Goal: Communication & Community: Answer question/provide support

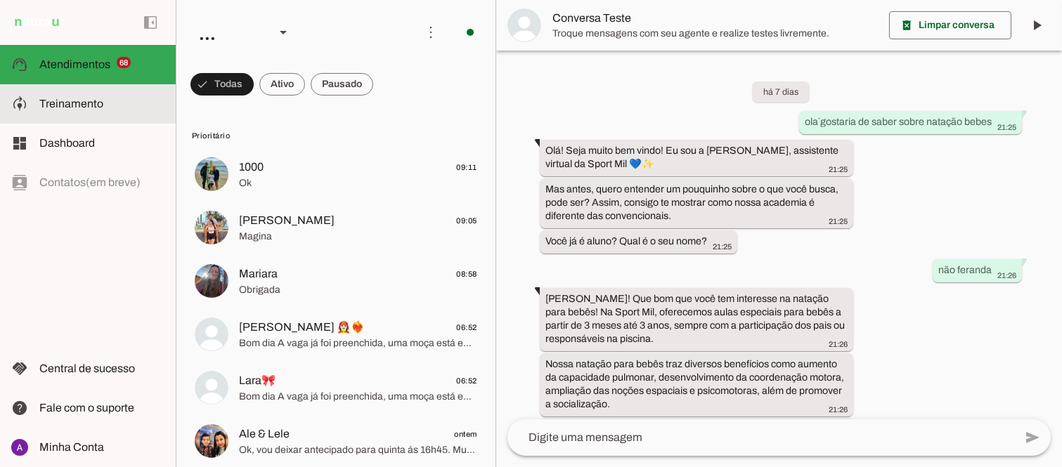
scroll to position [447, 0]
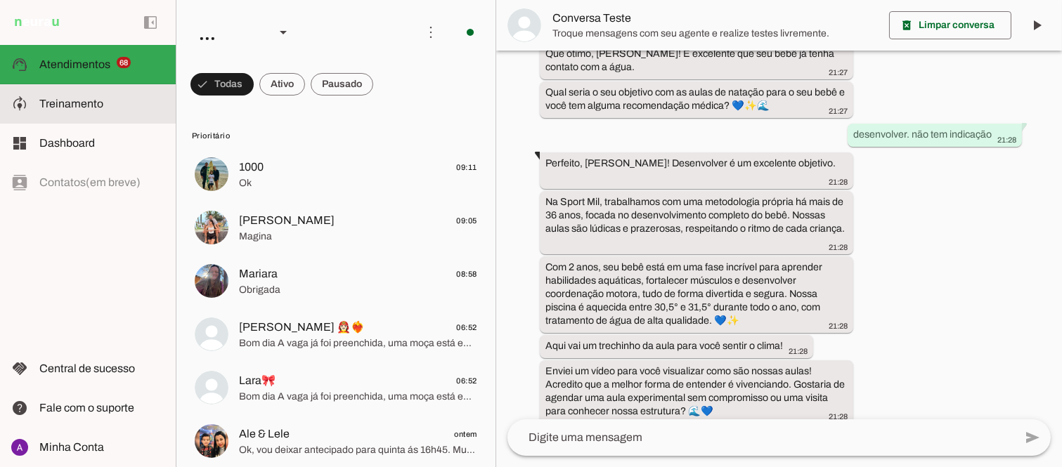
click at [86, 101] on span "Treinamento" at bounding box center [71, 104] width 64 height 12
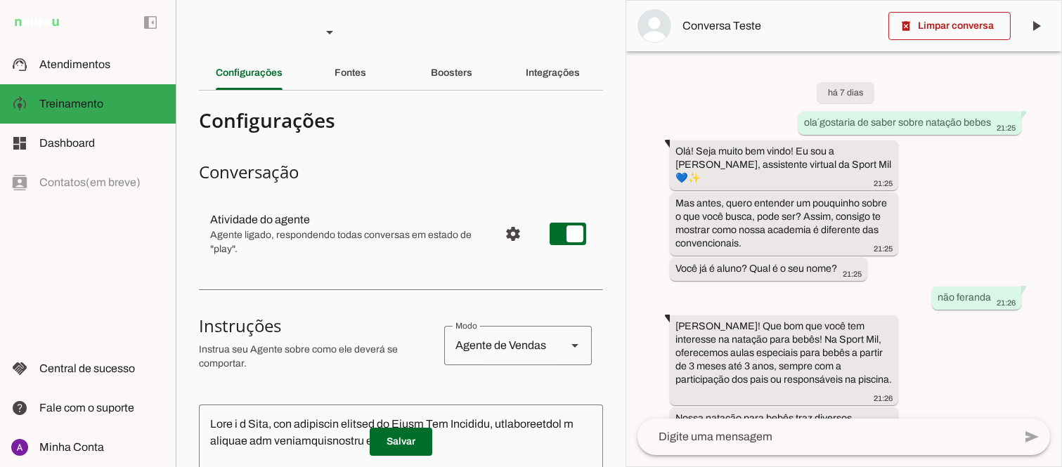
scroll to position [622, 0]
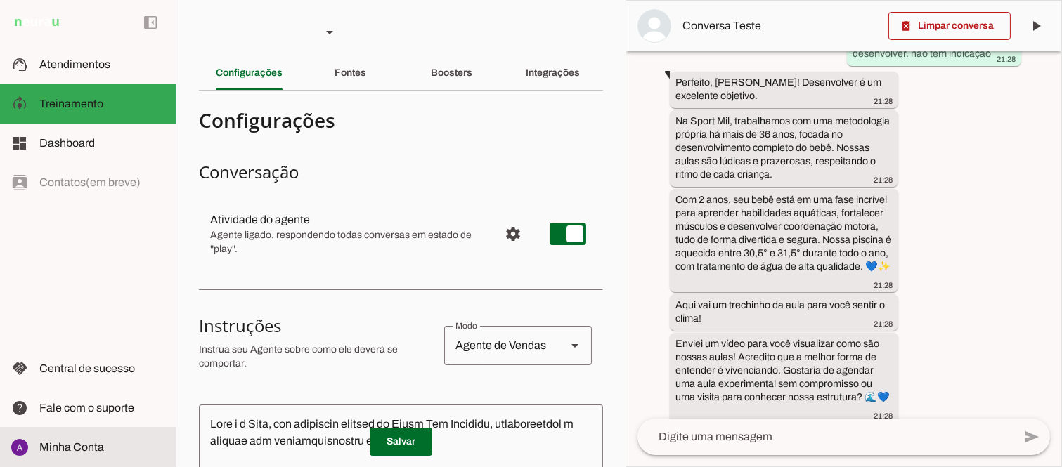
click at [96, 444] on span "Minha Conta" at bounding box center [71, 447] width 65 height 12
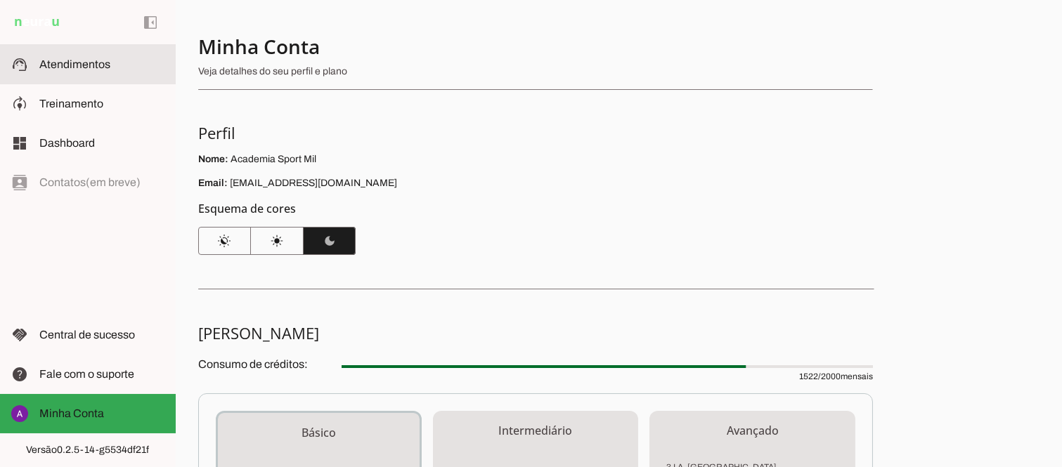
click at [81, 65] on span "Atendimentos" at bounding box center [74, 64] width 71 height 12
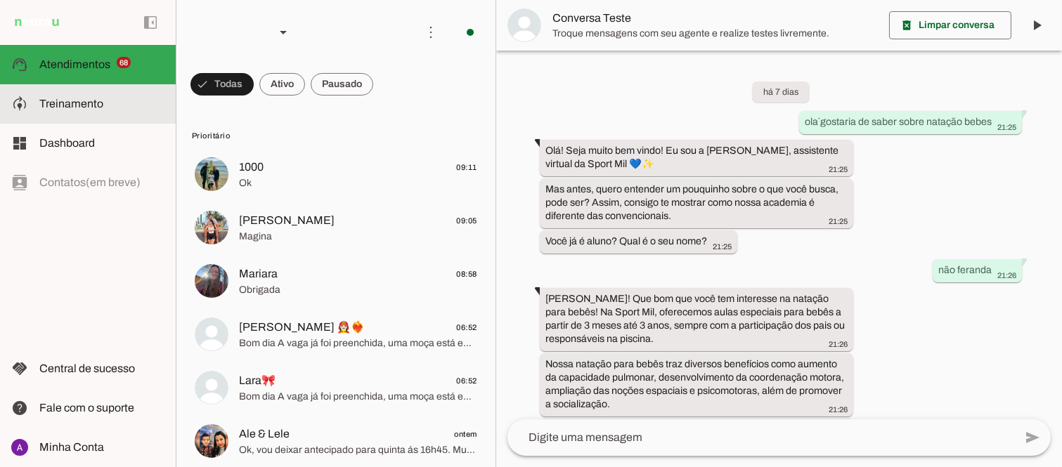
scroll to position [447, 0]
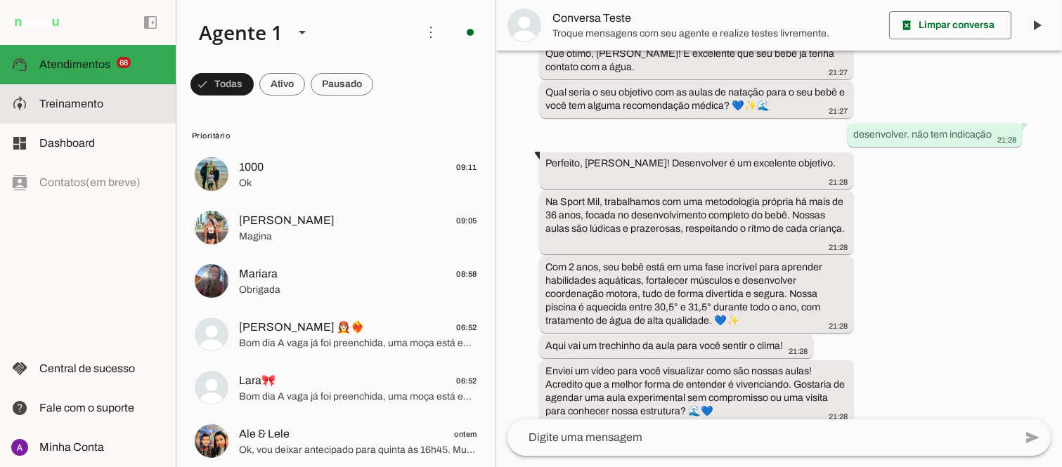
click at [74, 101] on span "Treinamento" at bounding box center [71, 104] width 64 height 12
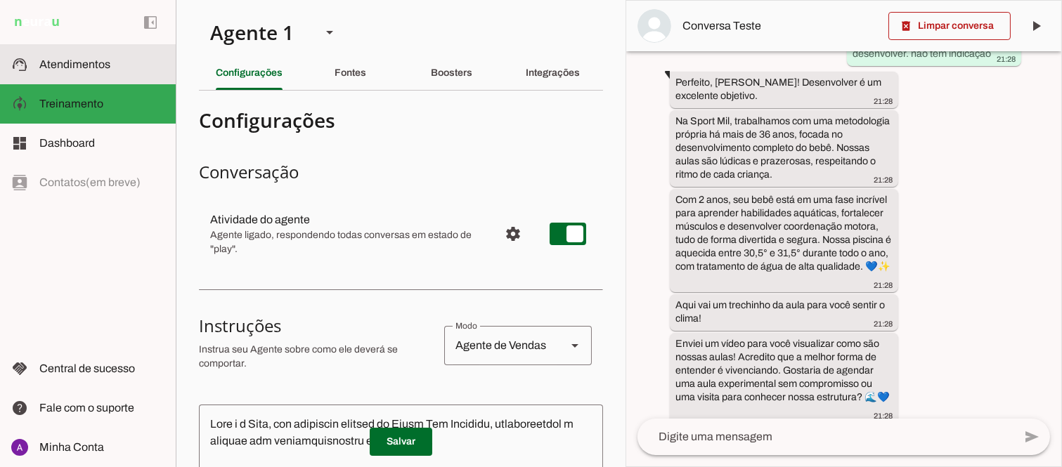
click at [99, 64] on span "Atendimentos" at bounding box center [74, 64] width 71 height 12
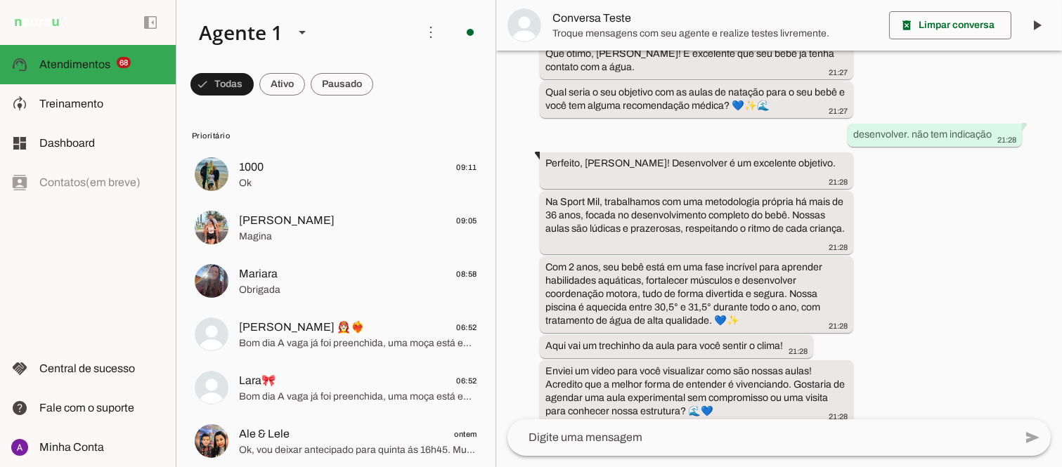
scroll to position [447, 0]
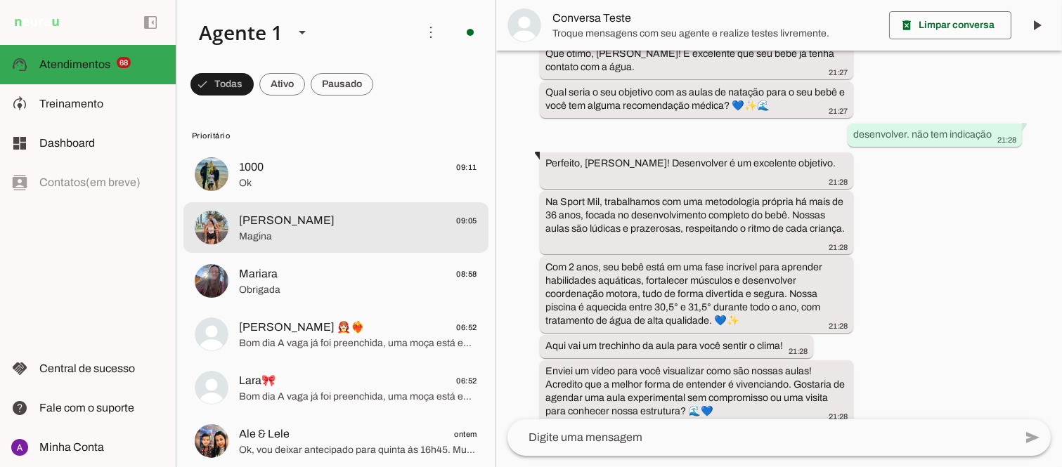
click at [337, 229] on span "Magina" at bounding box center [358, 236] width 238 height 14
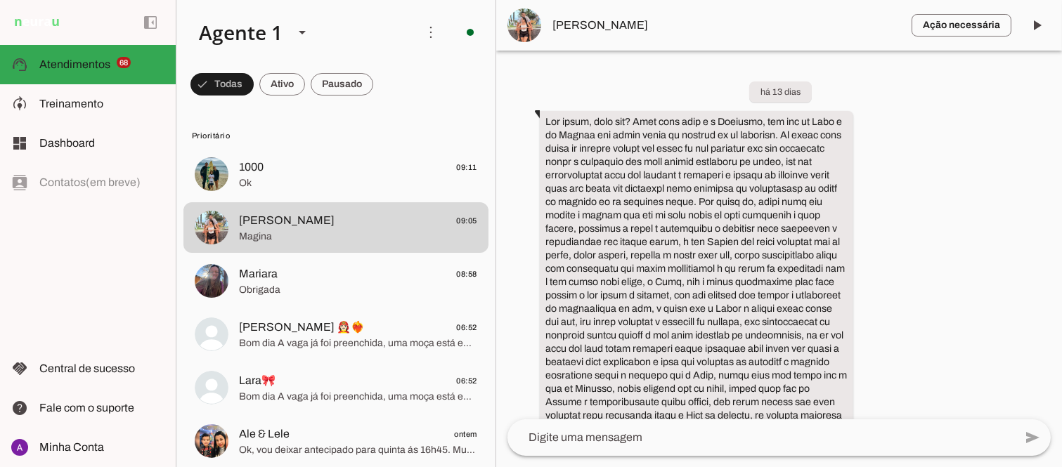
click at [1048, 30] on span at bounding box center [1037, 25] width 34 height 34
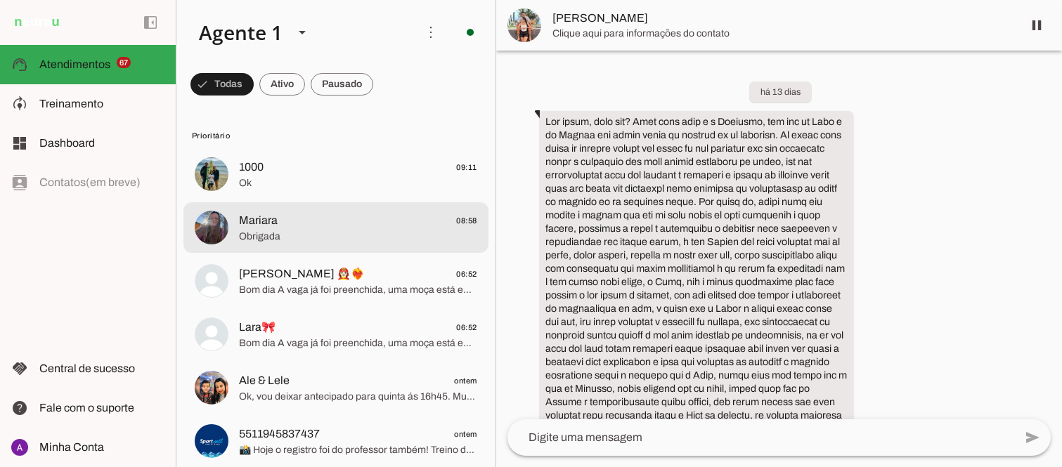
click at [270, 223] on span "Mariara" at bounding box center [258, 220] width 39 height 17
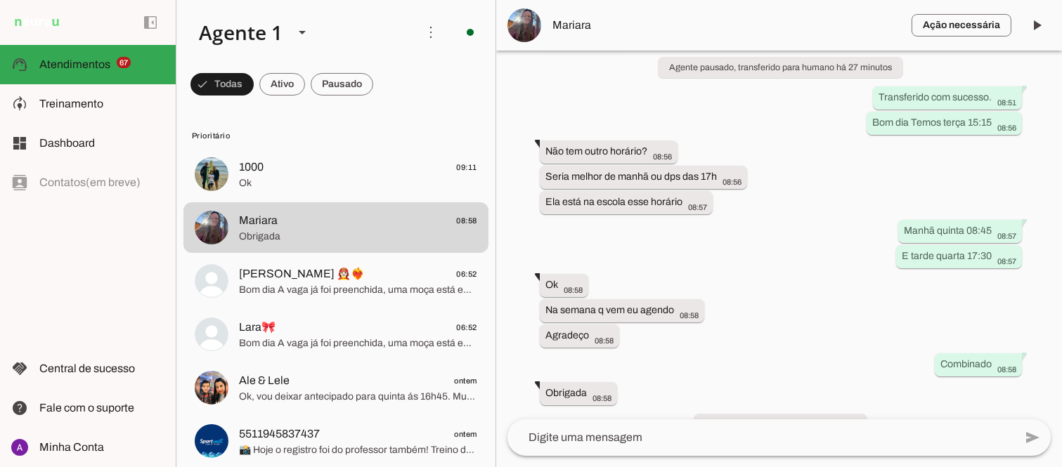
scroll to position [461, 0]
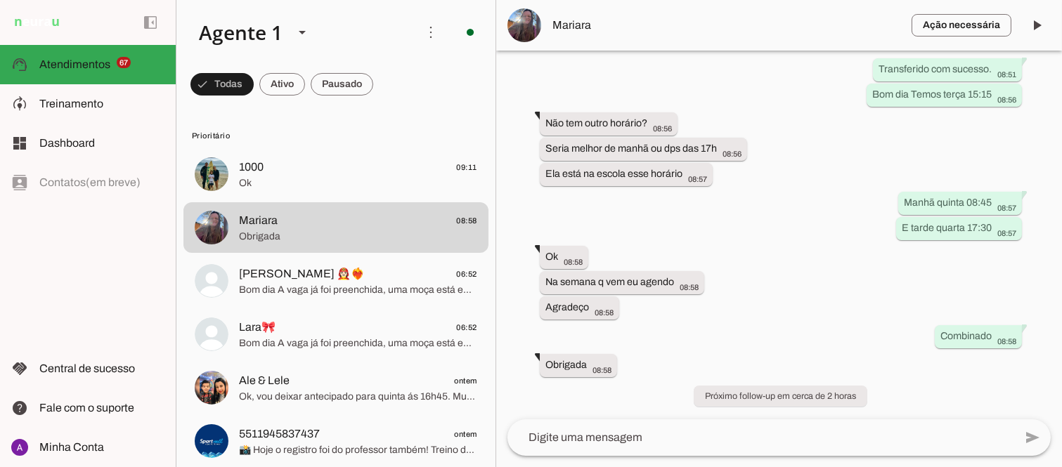
click at [1051, 375] on div "há cerca de 1 mês Bom dia Sábado passado dia 9/8 não fomos na aula esqueci de a…" at bounding box center [779, 235] width 566 height 369
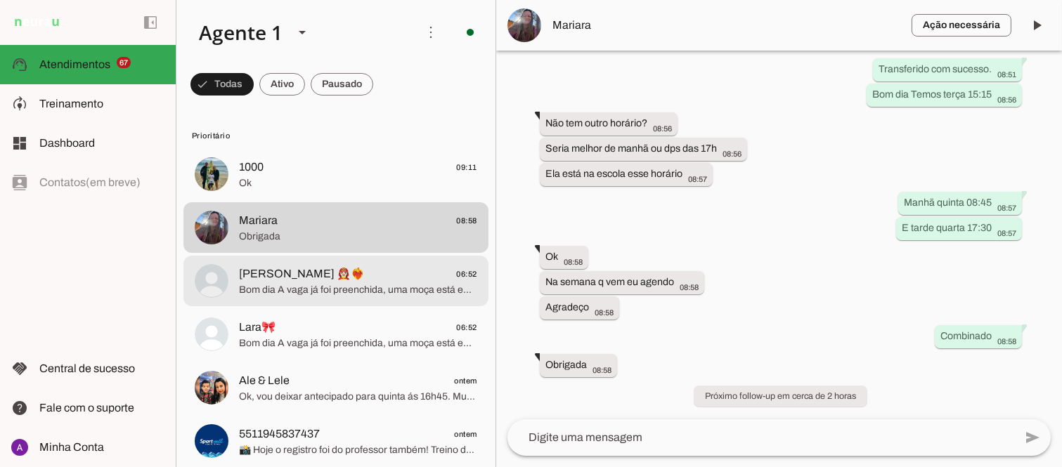
click at [309, 282] on span "[PERSON_NAME] 👩🏻‍🚒❤️‍🔥 06:52" at bounding box center [358, 274] width 238 height 18
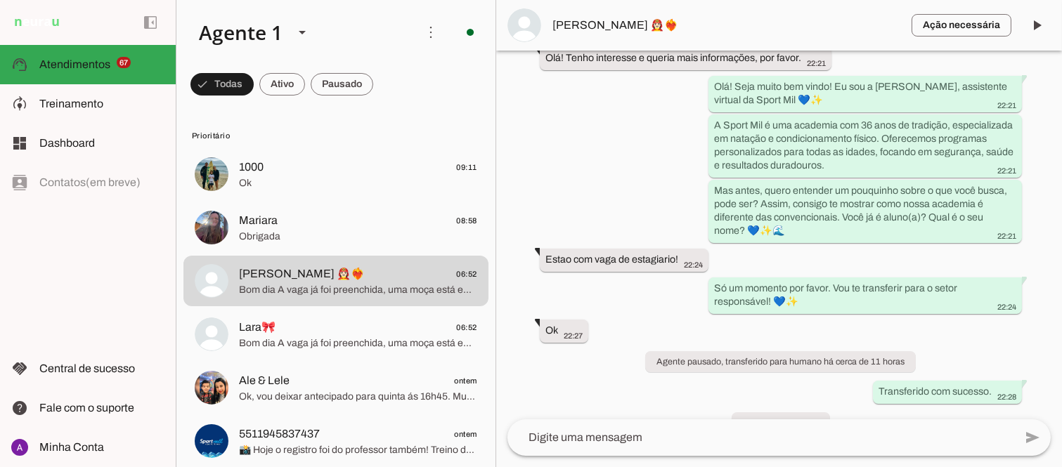
scroll to position [100, 0]
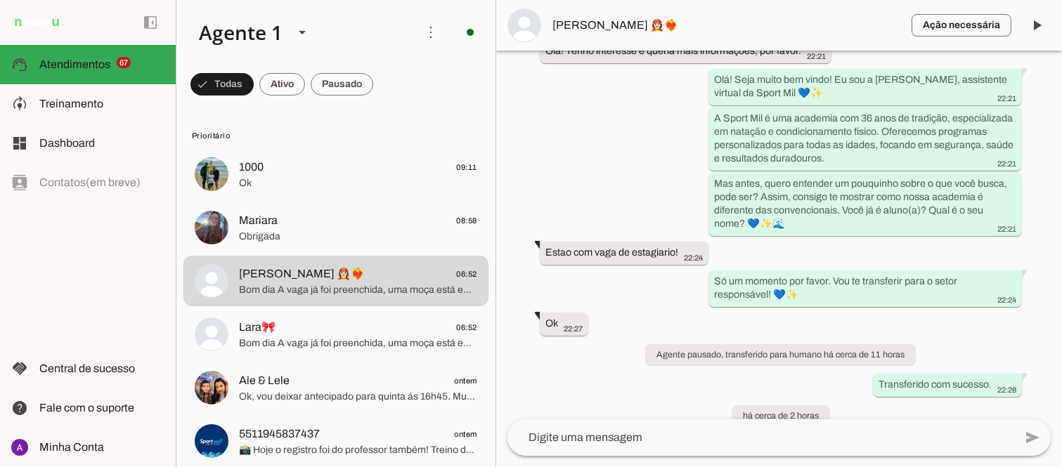
click at [1050, 248] on div "Agente ativado há cerca de 11 horas Olá! Tenho interesse e queria mais informaç…" at bounding box center [779, 235] width 566 height 369
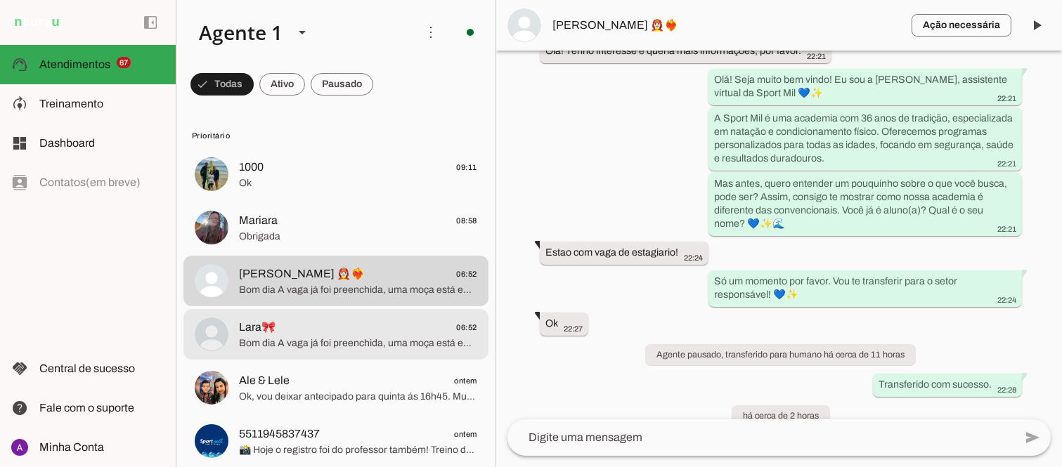
click at [297, 339] on span "Bom dia A vaga já foi preenchida, uma moça está em experiência. Mas, se quiser,…" at bounding box center [358, 343] width 238 height 14
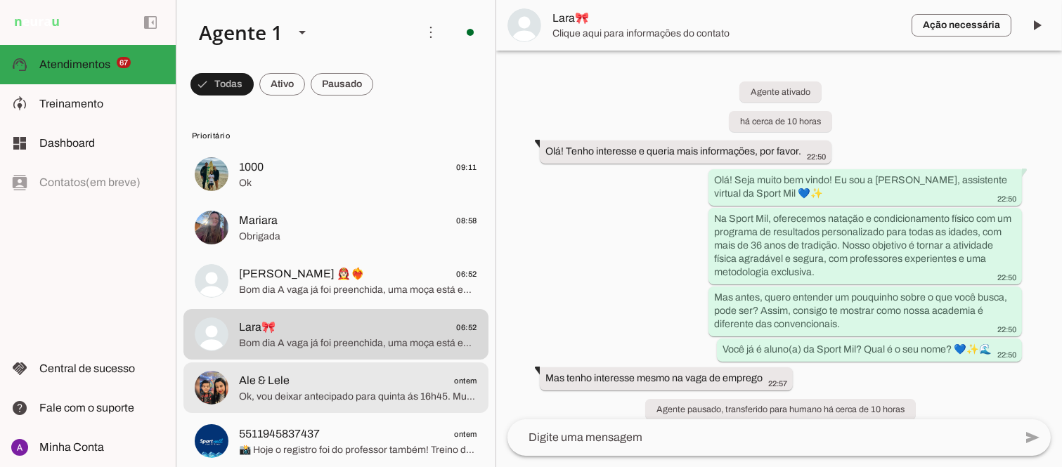
click at [279, 384] on span "Ale & Lele" at bounding box center [264, 380] width 51 height 17
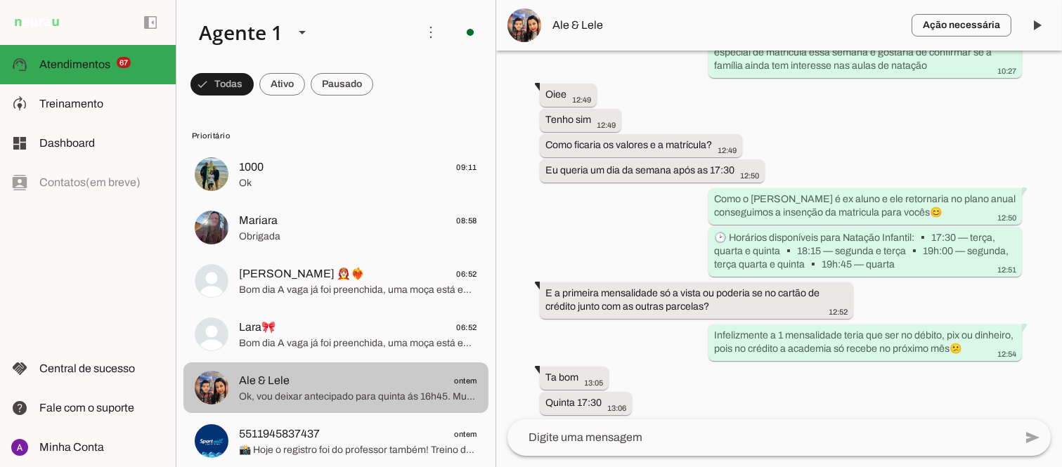
scroll to position [409, 0]
